Goal: Check status: Check status

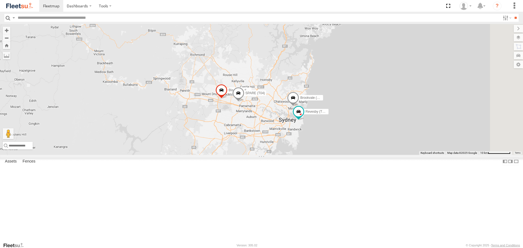
drag, startPoint x: 410, startPoint y: 131, endPoint x: 289, endPoint y: 106, distance: 123.4
click at [287, 108] on div "Brookvale (T10 - [PERSON_NAME]) 2 Blacktown #2 (T05 - [PERSON_NAME]) Revesby (T…" at bounding box center [261, 89] width 523 height 131
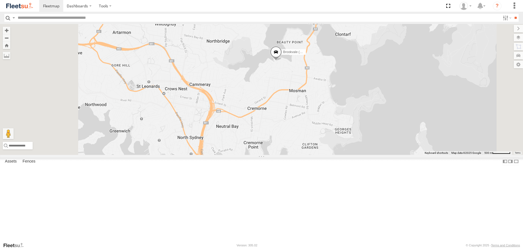
drag, startPoint x: 349, startPoint y: 114, endPoint x: 398, endPoint y: 144, distance: 57.7
click at [398, 144] on div "Brookvale (T10 - [PERSON_NAME]) Blacktown #2 (T05 - [PERSON_NAME]) Revesby (T07…" at bounding box center [261, 89] width 523 height 131
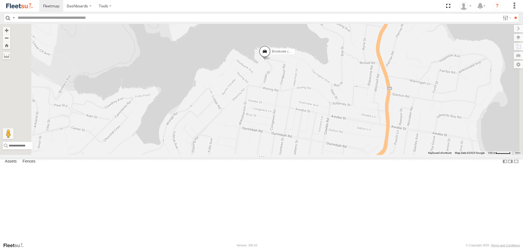
drag, startPoint x: 323, startPoint y: 75, endPoint x: 325, endPoint y: 143, distance: 68.4
click at [325, 143] on div "Brookvale (T10 - [PERSON_NAME]) Blacktown #2 (T05 - [PERSON_NAME]) Revesby (T07…" at bounding box center [261, 89] width 523 height 131
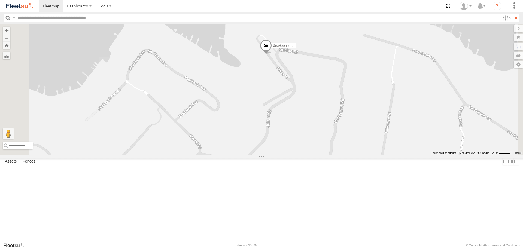
drag, startPoint x: 347, startPoint y: 102, endPoint x: 335, endPoint y: 186, distance: 84.3
click at [335, 155] on div "Brookvale (T10 - [PERSON_NAME]) Blacktown #2 (T05 - [PERSON_NAME]) Revesby (T07…" at bounding box center [261, 89] width 523 height 131
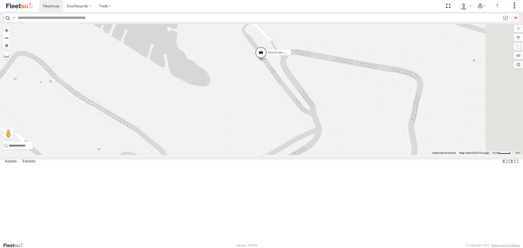
drag, startPoint x: 348, startPoint y: 113, endPoint x: 346, endPoint y: 124, distance: 11.3
click at [346, 124] on div "Brookvale (T10 - [PERSON_NAME]) Blacktown #2 (T05 - [PERSON_NAME]) Revesby (T07…" at bounding box center [261, 89] width 523 height 131
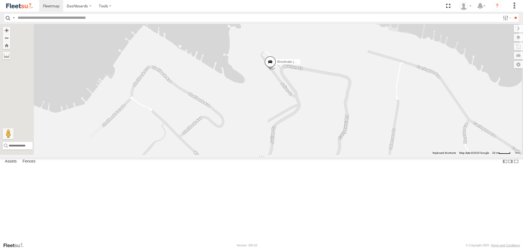
click at [481, 132] on div "Brookvale (T10 - [PERSON_NAME]) Blacktown #2 (T05 - [PERSON_NAME]) Revesby (T07…" at bounding box center [261, 89] width 523 height 131
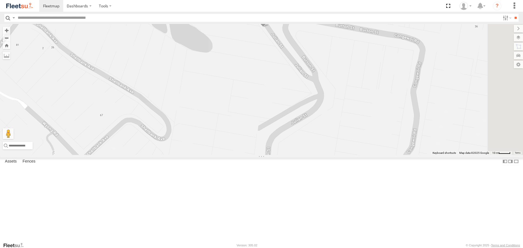
drag, startPoint x: 348, startPoint y: 98, endPoint x: 349, endPoint y: 116, distance: 18.0
click at [349, 116] on div "Brookvale (T10 - [PERSON_NAME]) Blacktown #2 (T05 - [PERSON_NAME]) Revesby (T07…" at bounding box center [261, 89] width 523 height 131
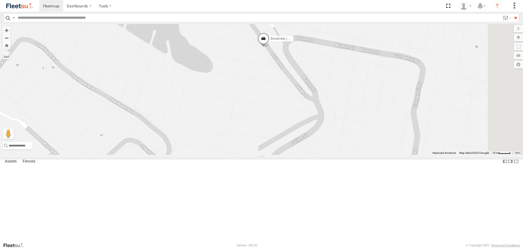
click at [269, 47] on span at bounding box center [263, 40] width 12 height 15
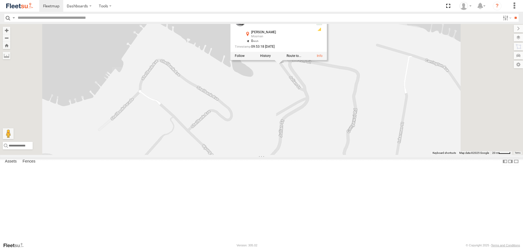
click at [362, 125] on div "Brookvale (T10 - [PERSON_NAME]) Blacktown #2 (T05 - [PERSON_NAME]) Revesby (T07…" at bounding box center [261, 89] width 523 height 131
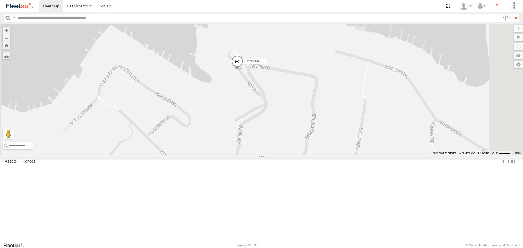
drag, startPoint x: 402, startPoint y: 121, endPoint x: 356, endPoint y: 128, distance: 46.5
click at [356, 128] on div "Brookvale (T10 - [PERSON_NAME]) Blacktown #2 (T05 - [PERSON_NAME]) Revesby (T07…" at bounding box center [261, 89] width 523 height 131
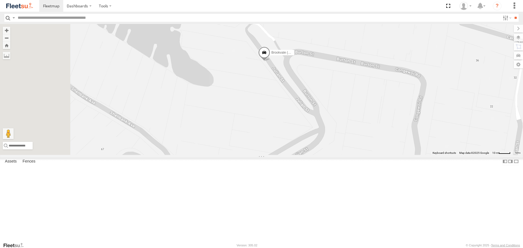
drag, startPoint x: 322, startPoint y: 123, endPoint x: 388, endPoint y: 128, distance: 65.8
click at [388, 128] on div "Brookvale (T10 - [PERSON_NAME]) Blacktown #2 (T05 - [PERSON_NAME]) Revesby (T07…" at bounding box center [261, 89] width 523 height 131
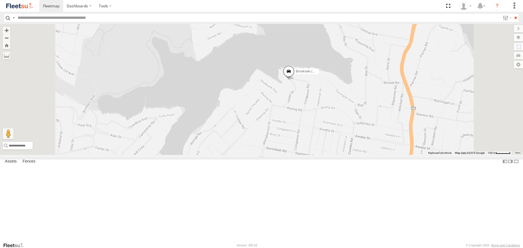
click at [295, 80] on span at bounding box center [289, 73] width 12 height 15
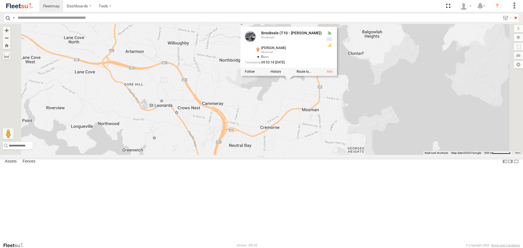
drag, startPoint x: 385, startPoint y: 140, endPoint x: 368, endPoint y: 131, distance: 19.4
click at [368, 131] on div "Brookvale (T10 - [PERSON_NAME]) Blacktown #2 (T05 - [PERSON_NAME]) Revesby (T07…" at bounding box center [261, 89] width 523 height 131
click at [359, 146] on div "Brookvale (T10 - [PERSON_NAME]) Blacktown #2 (T05 - [PERSON_NAME]) Revesby (T07…" at bounding box center [261, 89] width 523 height 131
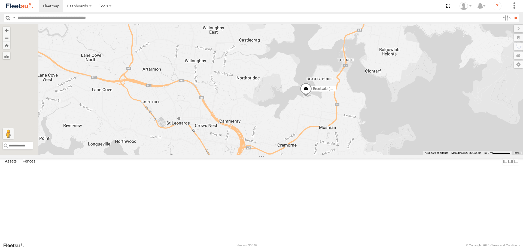
drag, startPoint x: 357, startPoint y: 144, endPoint x: 372, endPoint y: 158, distance: 20.6
click at [372, 155] on div "Brookvale (T10 - [PERSON_NAME]) Blacktown #2 (T05 - [PERSON_NAME]) Revesby (T07…" at bounding box center [261, 89] width 523 height 131
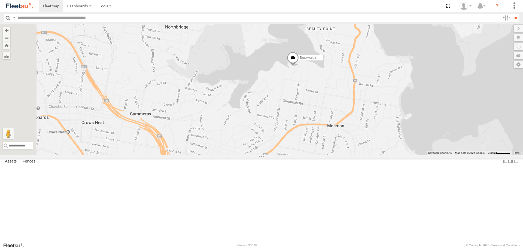
drag, startPoint x: 370, startPoint y: 131, endPoint x: 361, endPoint y: 123, distance: 12.2
click at [361, 123] on div "Brookvale (T10 - [PERSON_NAME]) Blacktown #2 (T05 - [PERSON_NAME]) Revesby (T07…" at bounding box center [261, 89] width 523 height 131
click at [369, 119] on div "Brookvale (T10 - [PERSON_NAME]) Blacktown #2 (T05 - [PERSON_NAME]) Revesby (T07…" at bounding box center [261, 89] width 523 height 131
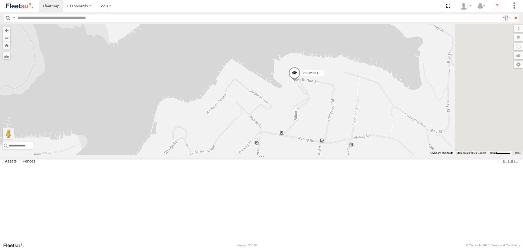
drag, startPoint x: 386, startPoint y: 97, endPoint x: 344, endPoint y: 158, distance: 73.5
click at [344, 155] on div "Brookvale (T10 - [PERSON_NAME]) Blacktown #2 (T05 - [PERSON_NAME]) Revesby (T07…" at bounding box center [261, 89] width 523 height 131
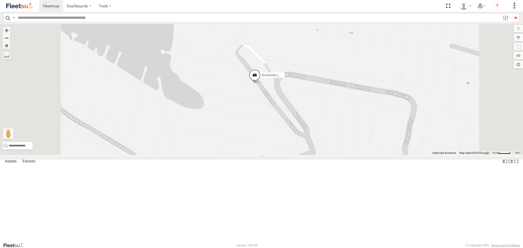
click at [384, 87] on div "Brookvale (T10 - [PERSON_NAME]) Blacktown #2 (T05 - [PERSON_NAME]) Revesby (T07…" at bounding box center [261, 89] width 523 height 131
